Goal: Find specific page/section: Find specific page/section

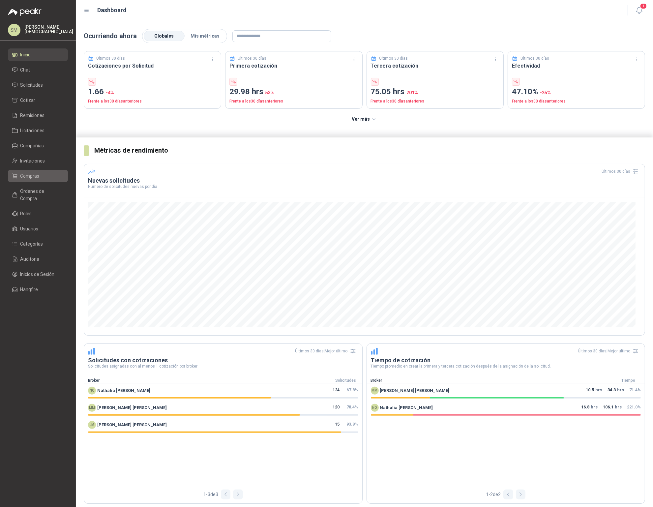
click at [27, 178] on span "Compras" at bounding box center [29, 175] width 19 height 7
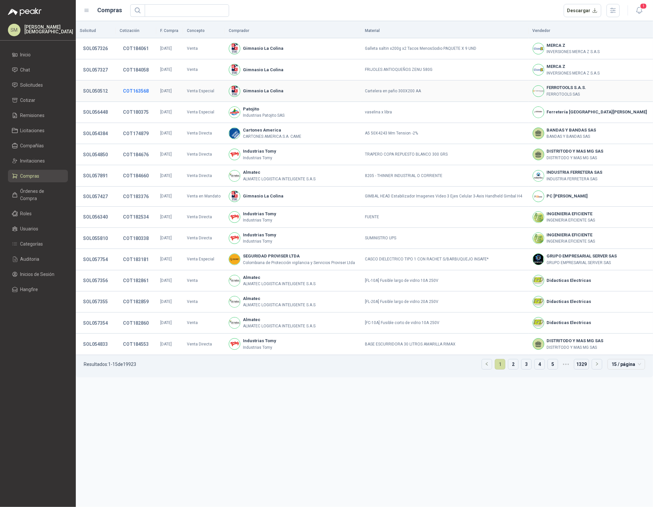
click at [139, 91] on button "COT163568" at bounding box center [136, 91] width 32 height 12
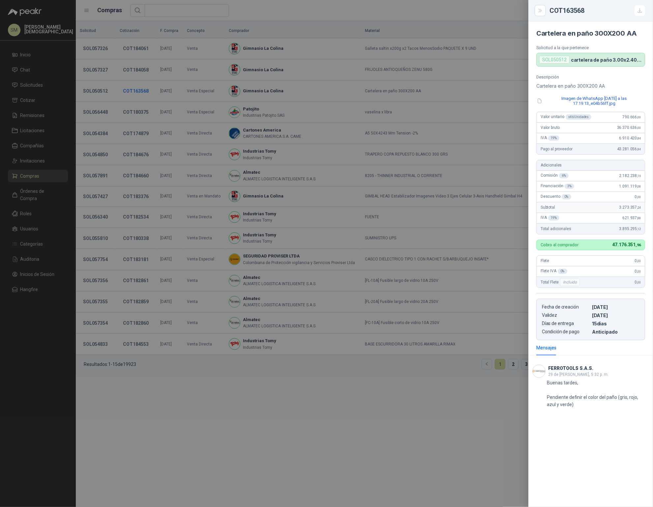
click at [139, 91] on div at bounding box center [326, 253] width 653 height 507
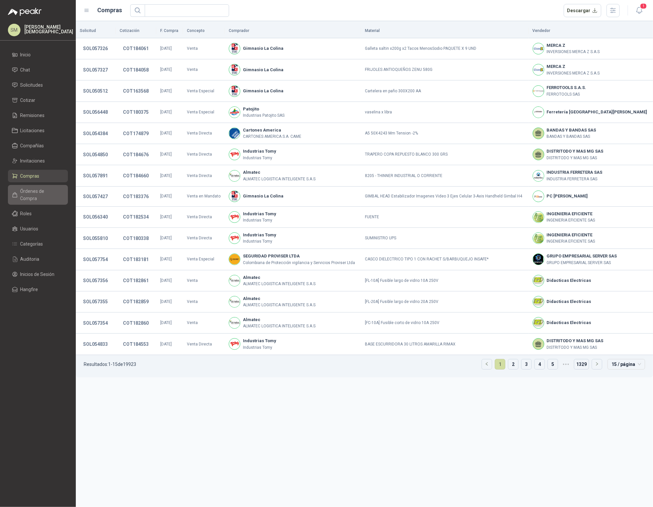
click at [38, 191] on span "Órdenes de Compra" at bounding box center [40, 195] width 41 height 15
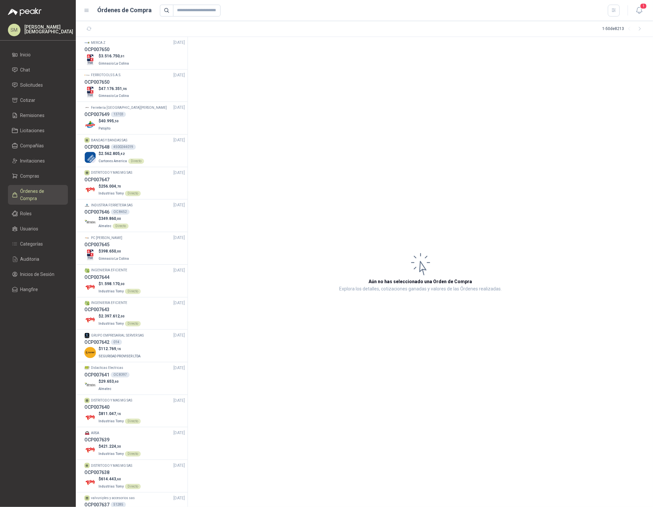
click at [39, 190] on span "Órdenes de Compra" at bounding box center [40, 195] width 41 height 15
click at [35, 173] on span "Compras" at bounding box center [29, 175] width 19 height 7
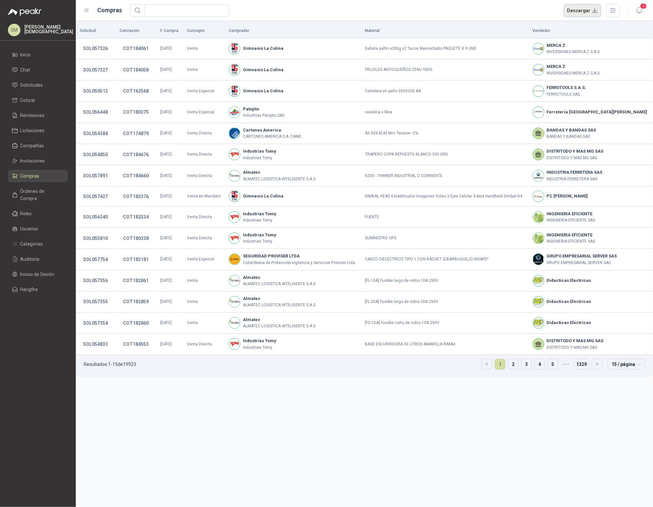
click at [590, 8] on button "Descargar" at bounding box center [583, 10] width 38 height 13
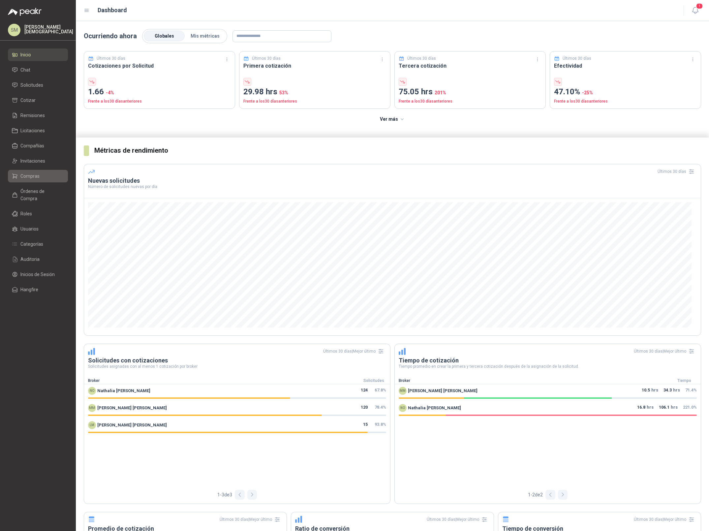
click at [40, 176] on li "Compras" at bounding box center [38, 175] width 52 height 7
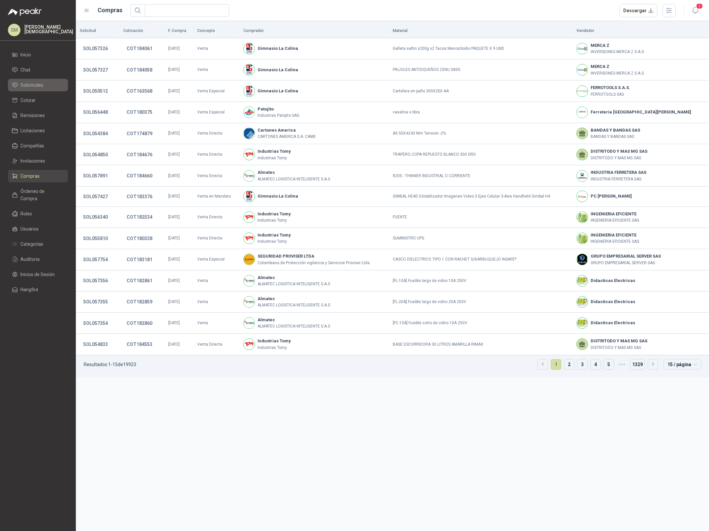
click at [31, 81] on span "Solicitudes" at bounding box center [31, 84] width 23 height 7
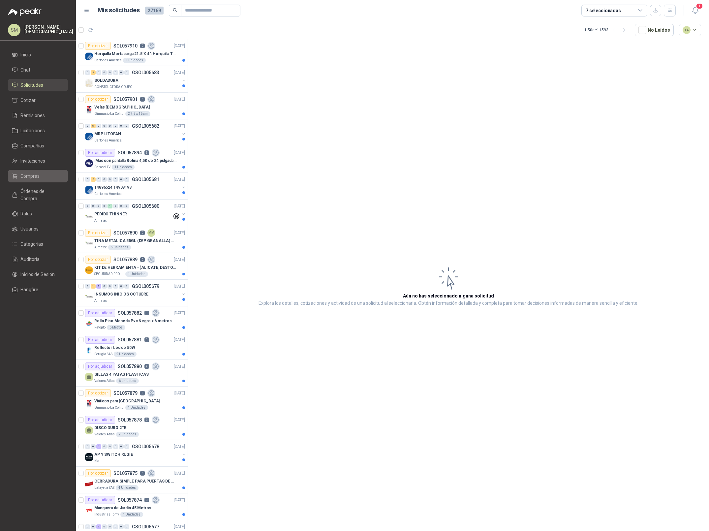
click at [38, 176] on span "Compras" at bounding box center [29, 175] width 19 height 7
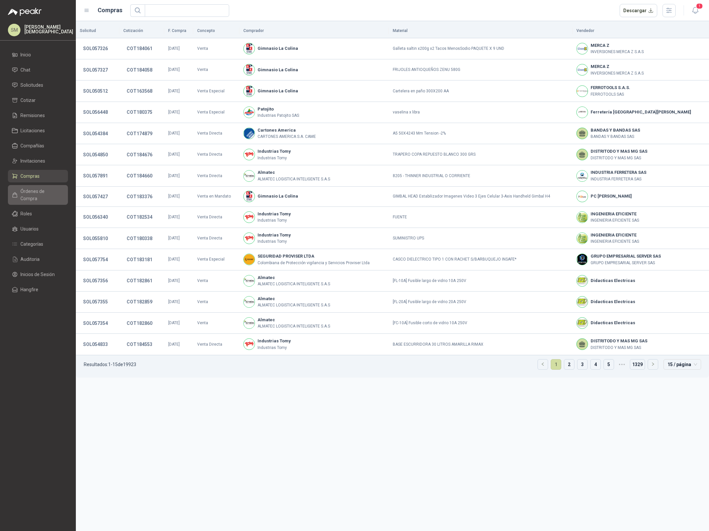
click at [41, 192] on span "Órdenes de Compra" at bounding box center [40, 195] width 41 height 15
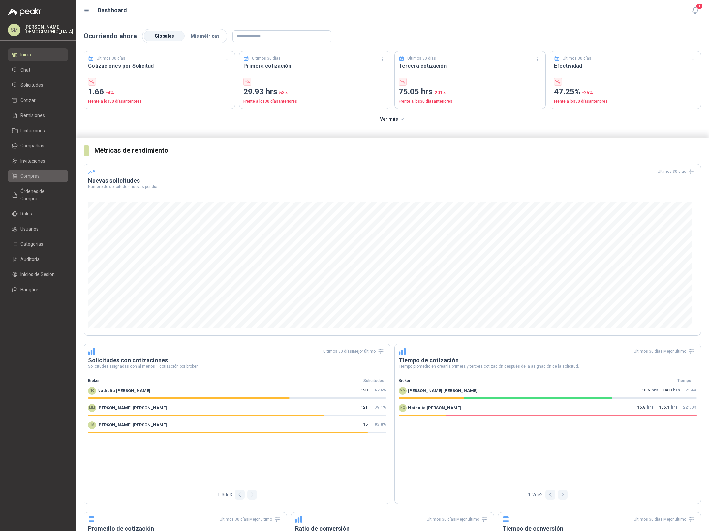
click at [38, 174] on span "Compras" at bounding box center [29, 175] width 19 height 7
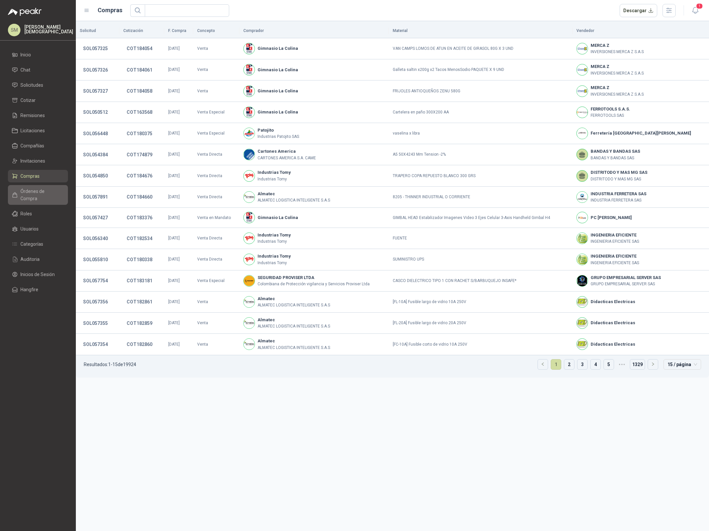
click at [34, 191] on span "Órdenes de Compra" at bounding box center [40, 195] width 41 height 15
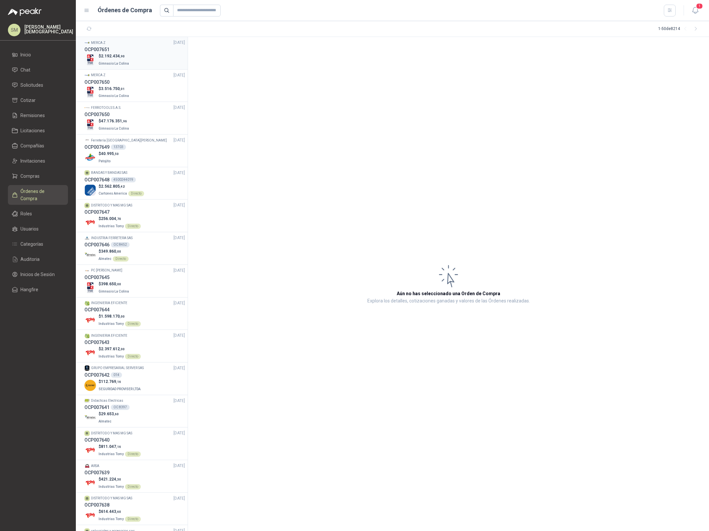
click at [143, 54] on div "$ 2.192.434 ,90 Gimnasio La Colina" at bounding box center [134, 60] width 101 height 14
